Goal: Task Accomplishment & Management: Use online tool/utility

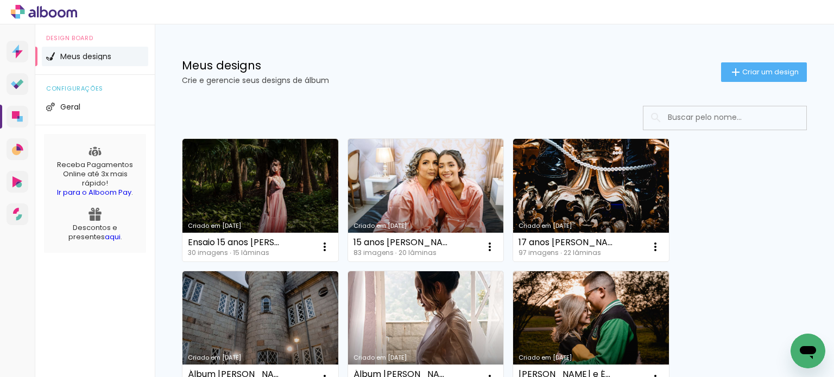
scroll to position [729, 0]
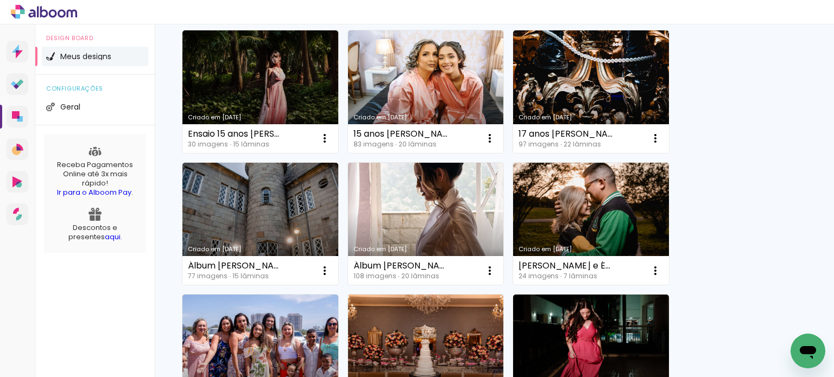
drag, startPoint x: 0, startPoint y: 0, endPoint x: 408, endPoint y: 214, distance: 460.7
click at [408, 214] on link "Criado em [DATE]" at bounding box center [426, 224] width 156 height 123
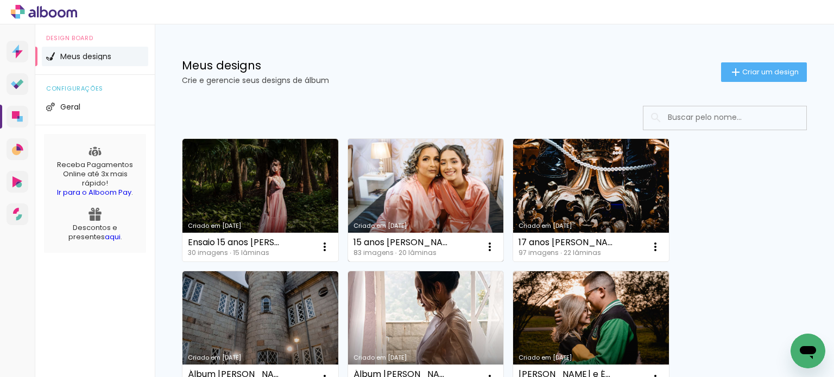
click at [445, 182] on link "Criado em [DATE]" at bounding box center [426, 200] width 156 height 123
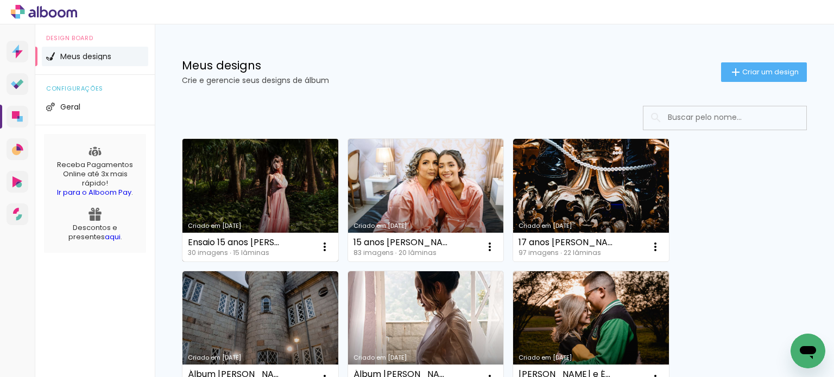
click at [287, 186] on link "Criado em [DATE]" at bounding box center [260, 200] width 156 height 123
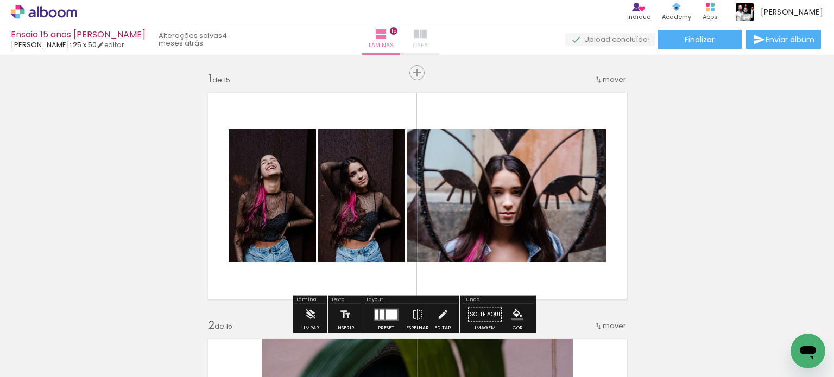
click at [427, 31] on iron-icon at bounding box center [420, 34] width 13 height 13
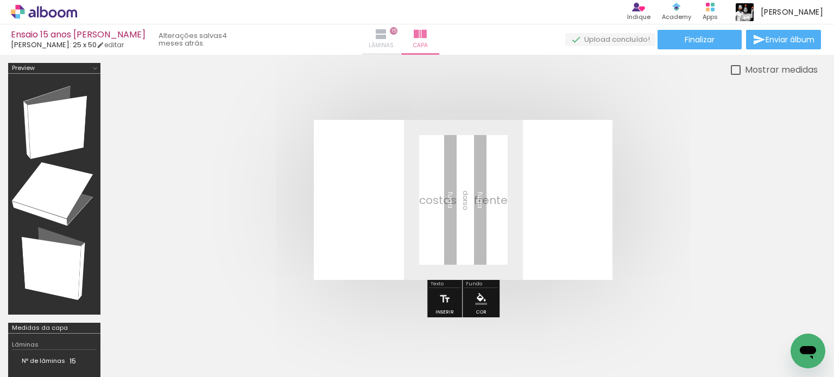
click at [387, 32] on iron-icon at bounding box center [380, 34] width 13 height 13
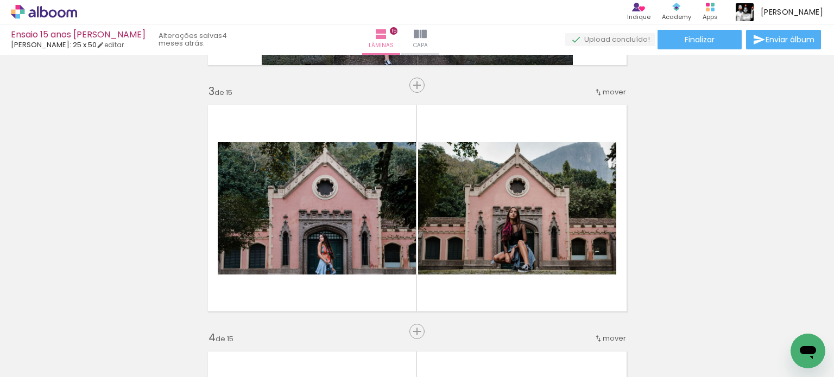
scroll to position [380, 0]
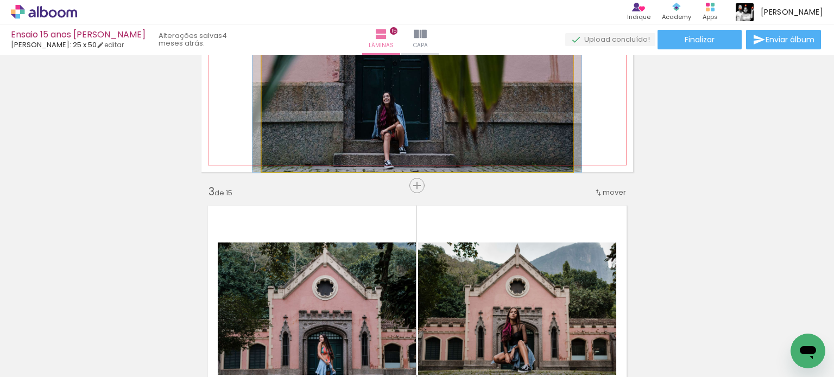
click at [333, 111] on quentale-photo at bounding box center [417, 62] width 311 height 219
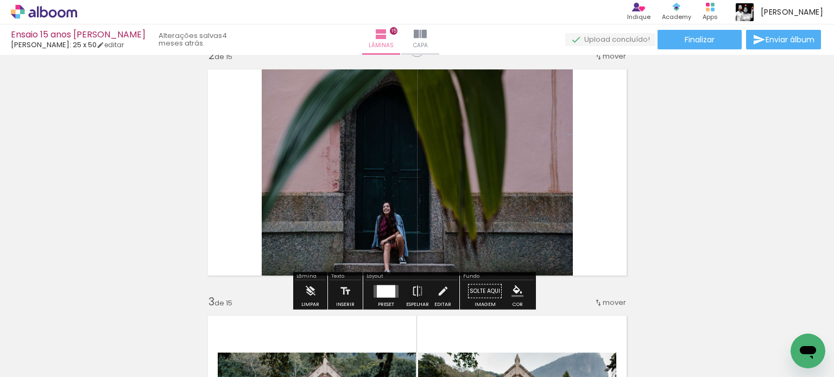
scroll to position [271, 0]
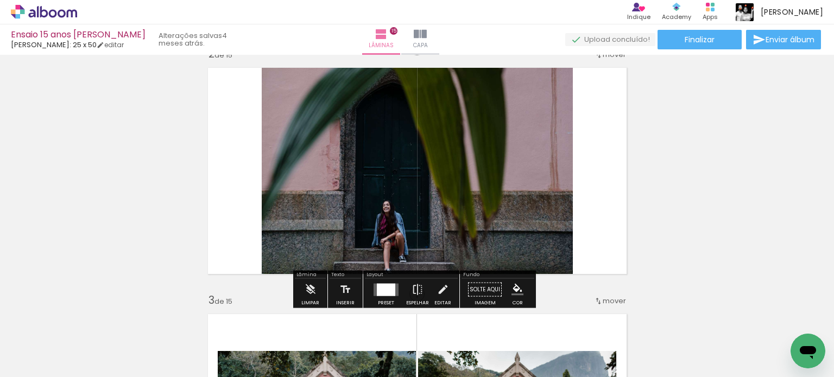
click at [484, 195] on quentale-photo at bounding box center [417, 170] width 311 height 219
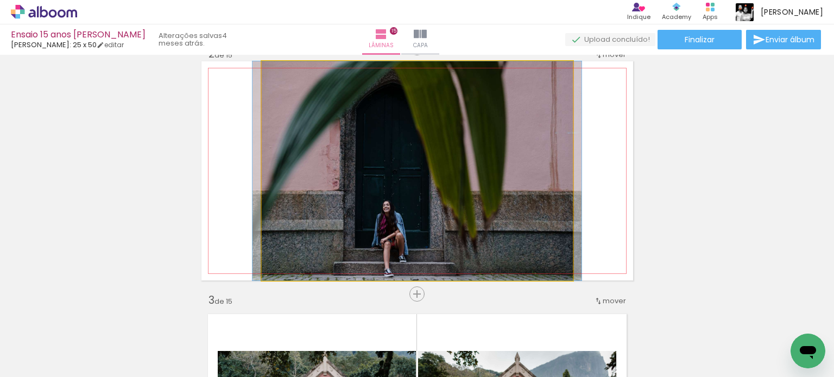
click at [484, 195] on quentale-photo at bounding box center [417, 170] width 311 height 219
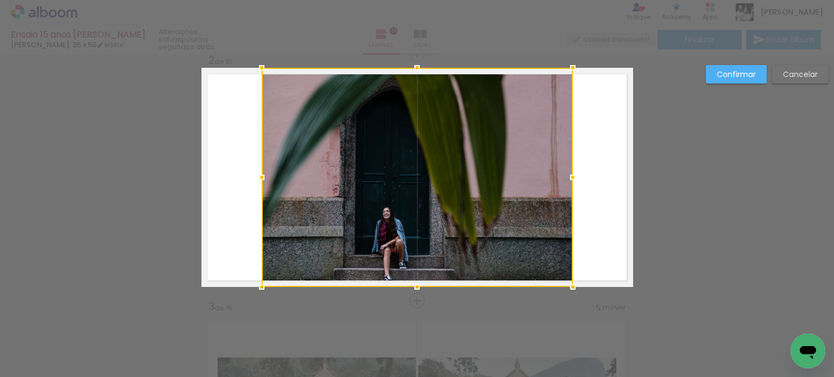
scroll to position [260, 0]
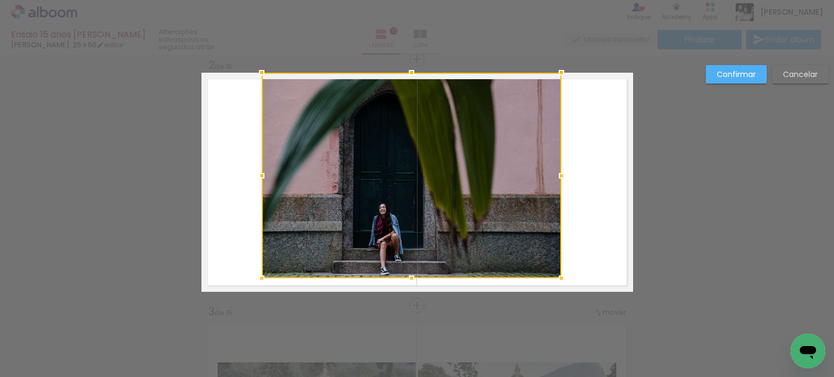
drag, startPoint x: 569, startPoint y: 294, endPoint x: 558, endPoint y: 285, distance: 14.7
click at [558, 285] on div at bounding box center [561, 279] width 22 height 22
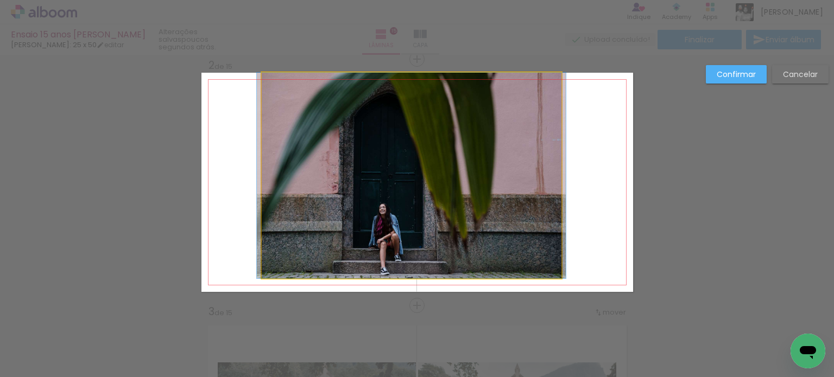
click at [530, 189] on quentale-photo at bounding box center [412, 176] width 300 height 206
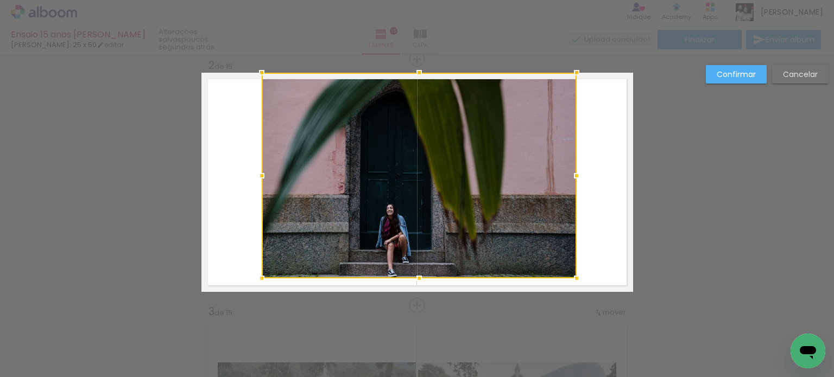
drag, startPoint x: 558, startPoint y: 177, endPoint x: 573, endPoint y: 177, distance: 15.2
click at [573, 177] on div at bounding box center [576, 176] width 22 height 22
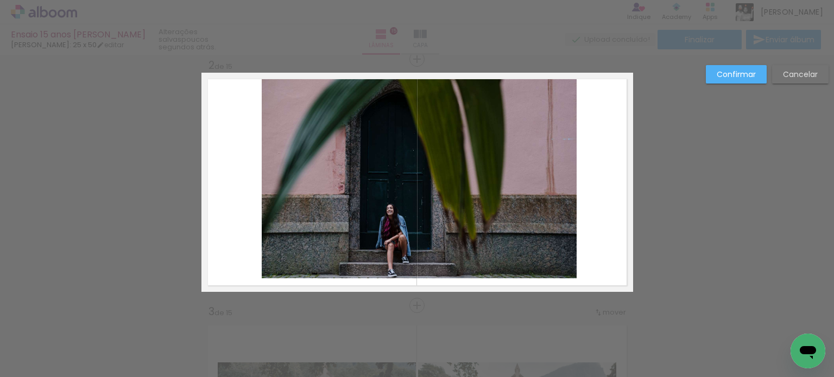
click at [434, 253] on quentale-photo at bounding box center [419, 176] width 315 height 206
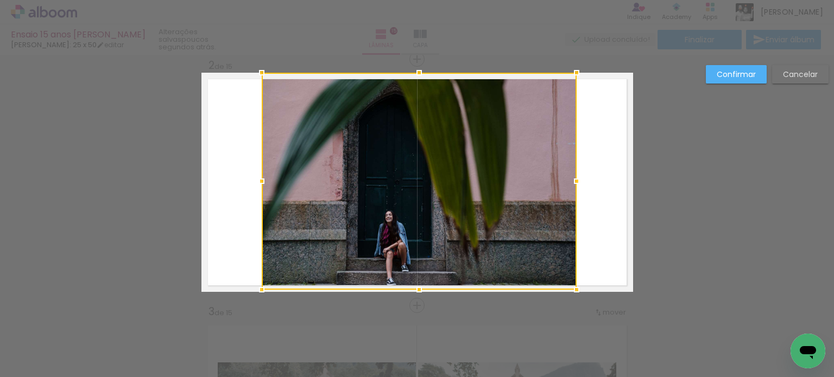
drag, startPoint x: 416, startPoint y: 280, endPoint x: 417, endPoint y: 285, distance: 5.5
click at [417, 285] on div at bounding box center [419, 290] width 22 height 22
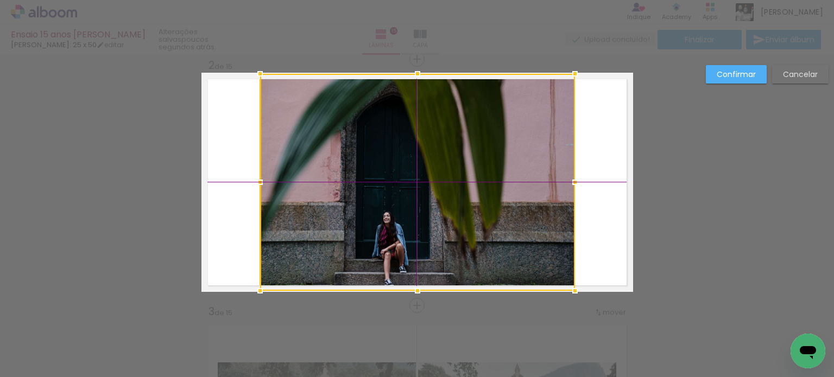
click at [494, 123] on div at bounding box center [417, 182] width 315 height 217
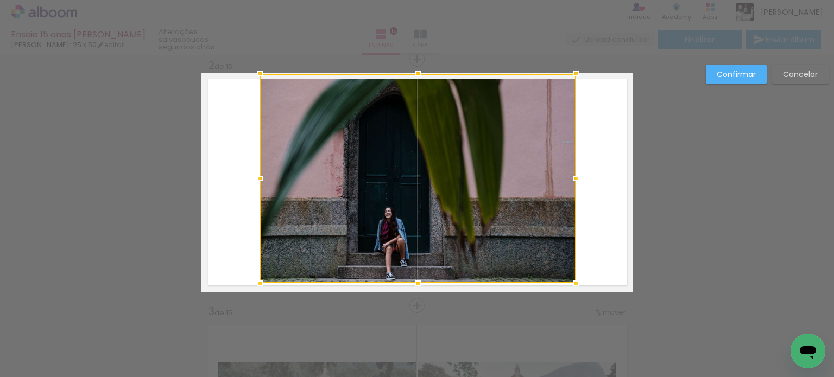
click at [570, 293] on div at bounding box center [576, 283] width 22 height 22
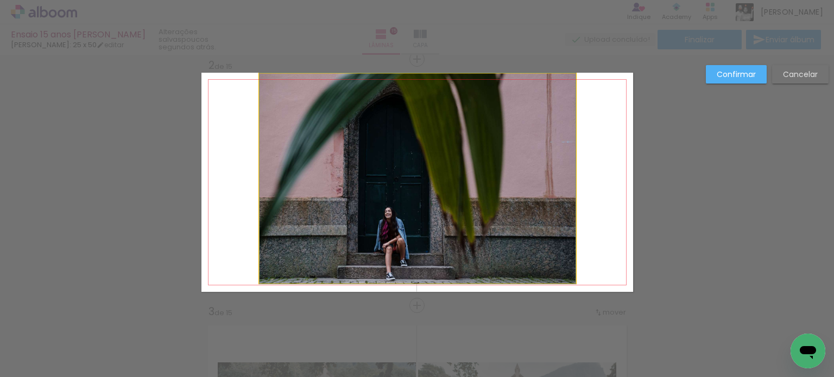
click at [418, 243] on quentale-photo at bounding box center [417, 178] width 316 height 209
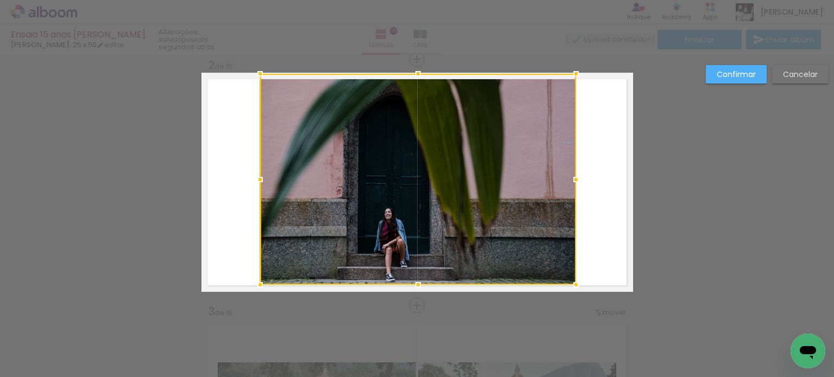
click at [413, 284] on div at bounding box center [418, 285] width 22 height 22
drag, startPoint x: 412, startPoint y: 71, endPoint x: 413, endPoint y: 78, distance: 7.1
click at [413, 78] on div at bounding box center [418, 76] width 22 height 22
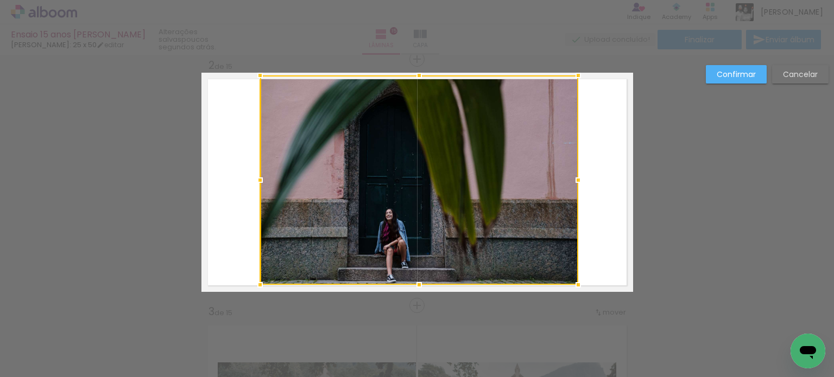
click at [571, 182] on div at bounding box center [578, 180] width 22 height 22
click at [0, 0] on slot "Confirmar" at bounding box center [0, 0] width 0 height 0
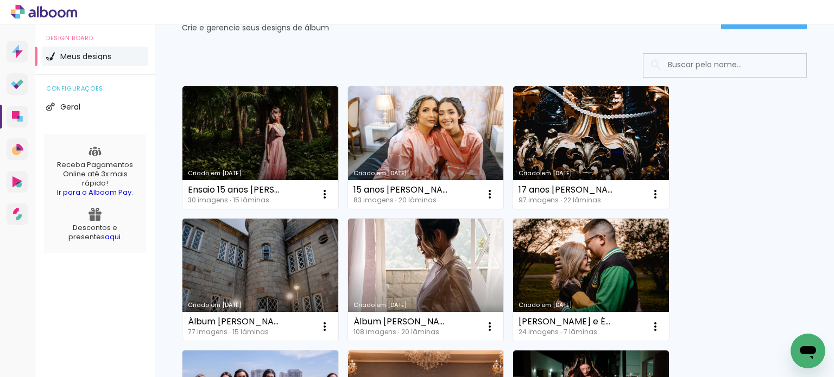
scroll to position [54, 0]
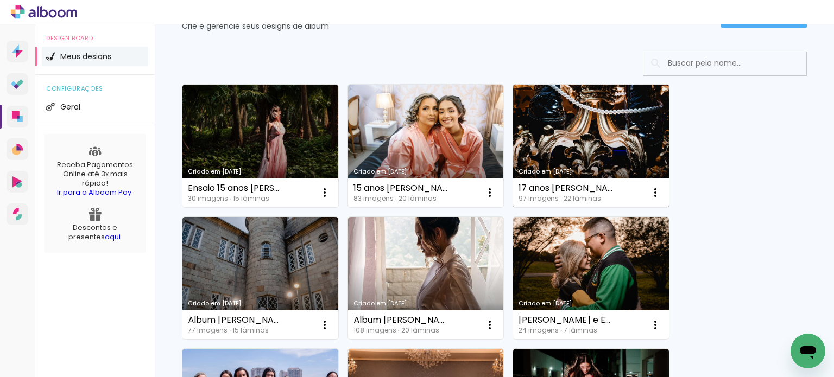
click at [616, 136] on link "Criado em [DATE]" at bounding box center [591, 146] width 156 height 123
